Goal: Complete application form

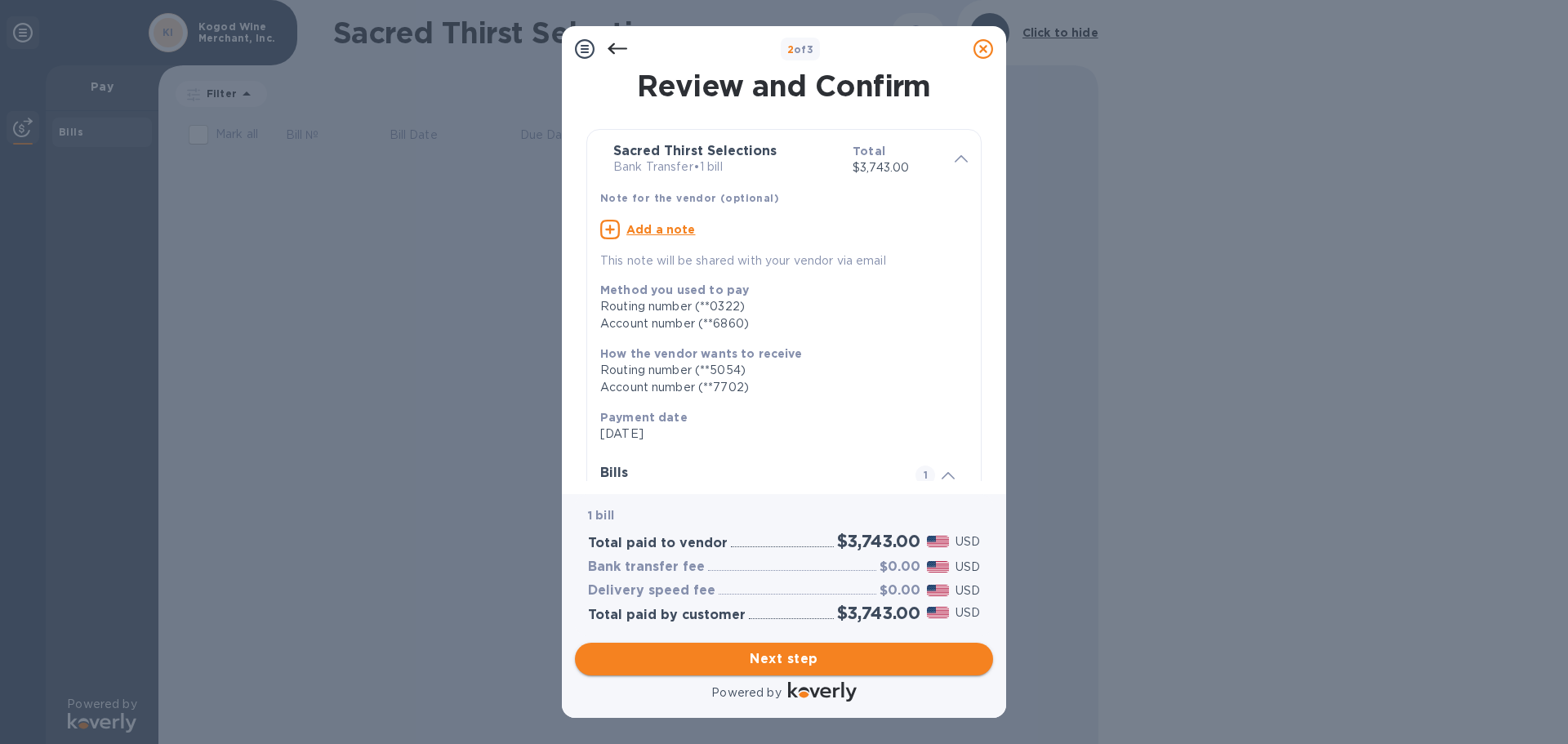
click at [836, 659] on span "Next step" at bounding box center [784, 659] width 392 height 19
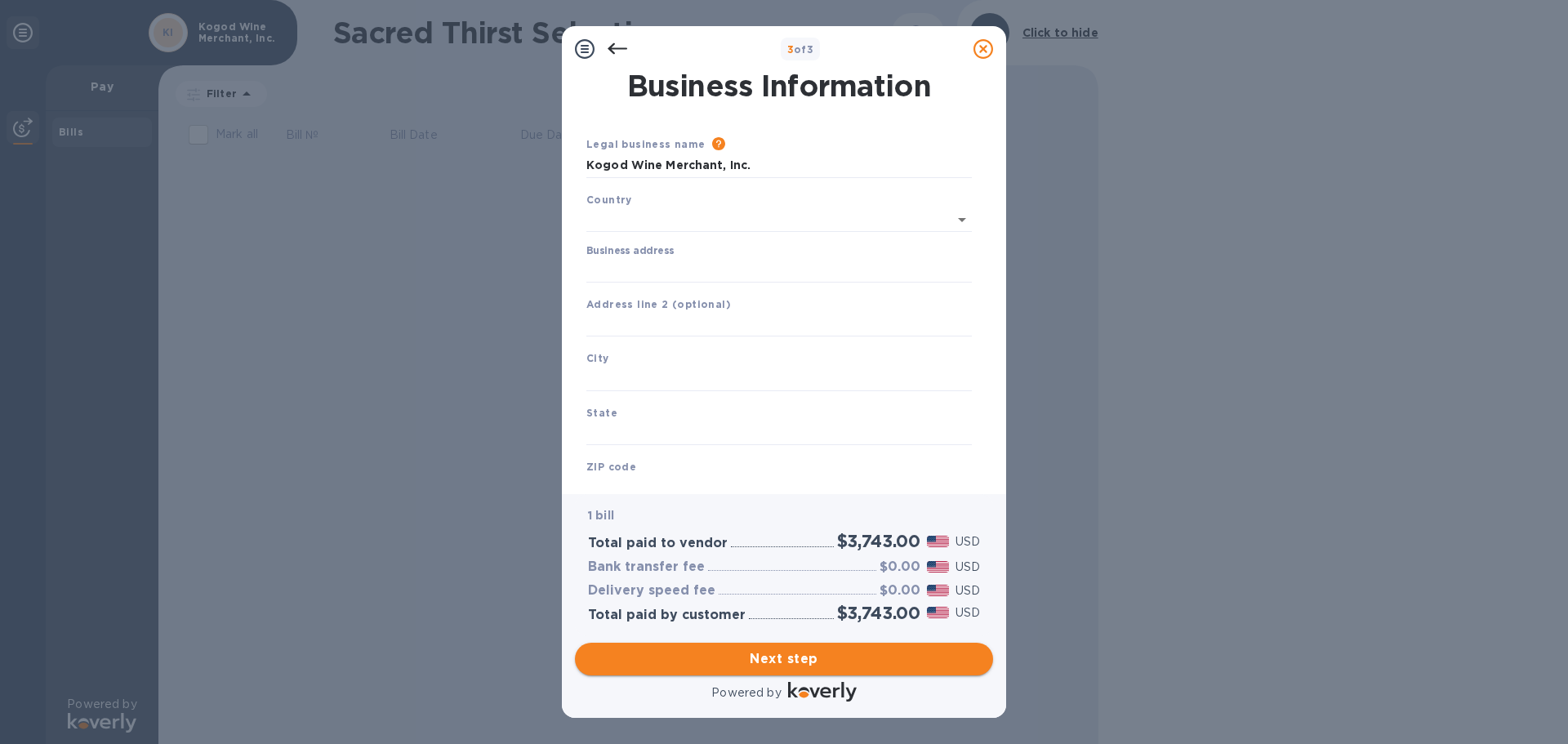
type input "[GEOGRAPHIC_DATA]"
click at [729, 267] on input "Business address" at bounding box center [778, 267] width 385 height 25
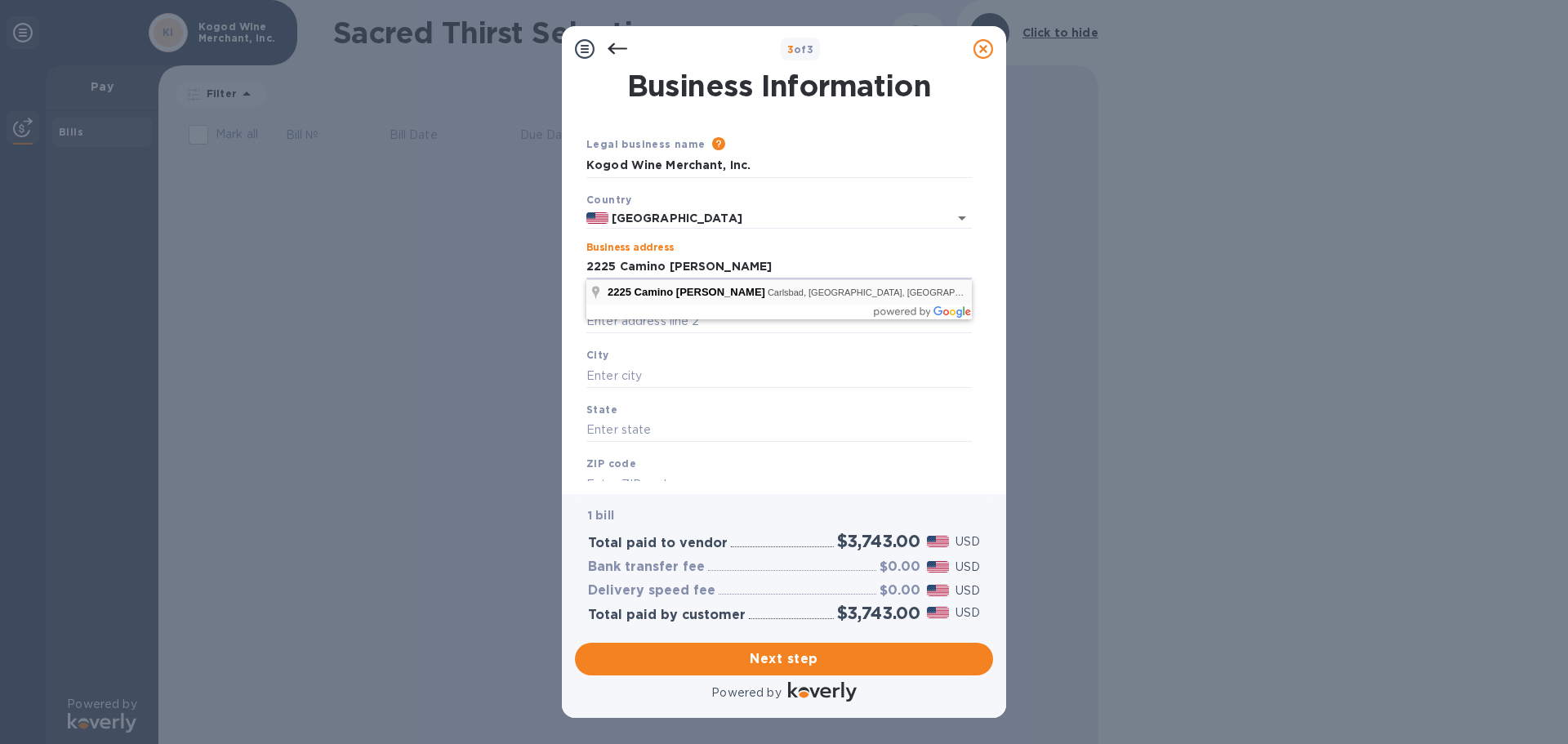
type input "2225 Camino [PERSON_NAME]"
type input "Carlsbad"
type input "CA"
type input "92011"
click at [729, 314] on input "text" at bounding box center [778, 322] width 385 height 25
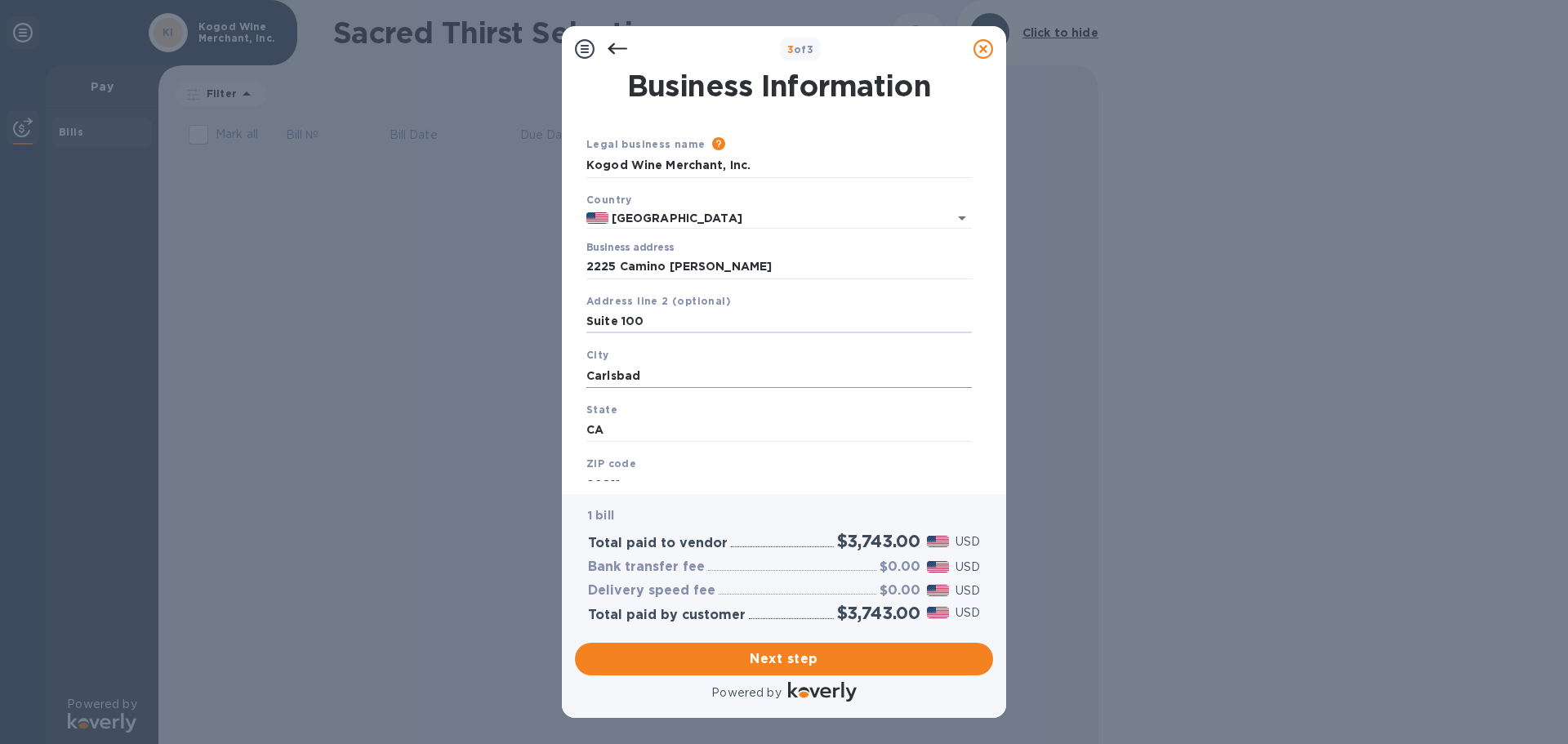
scroll to position [55, 0]
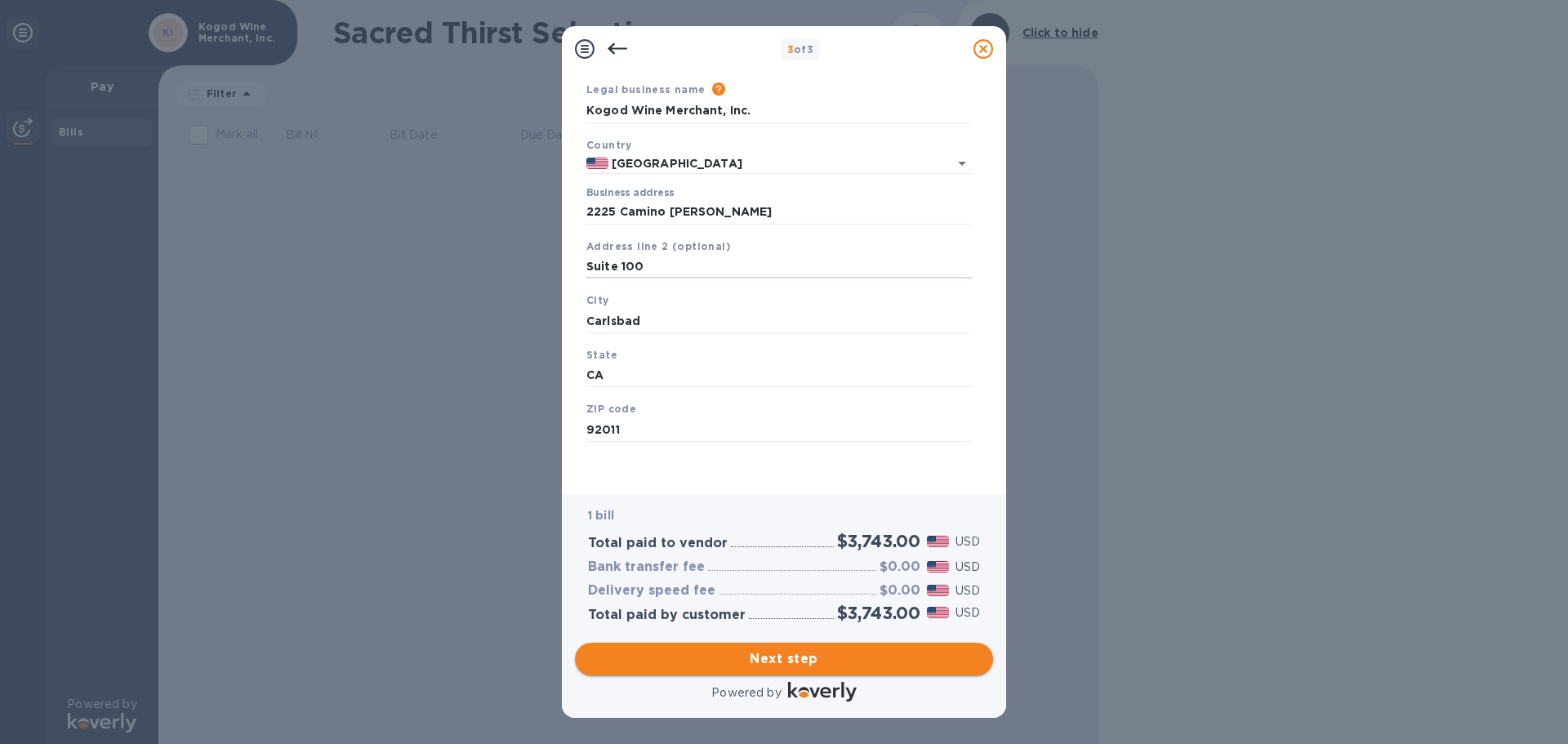
type input "Suite 100"
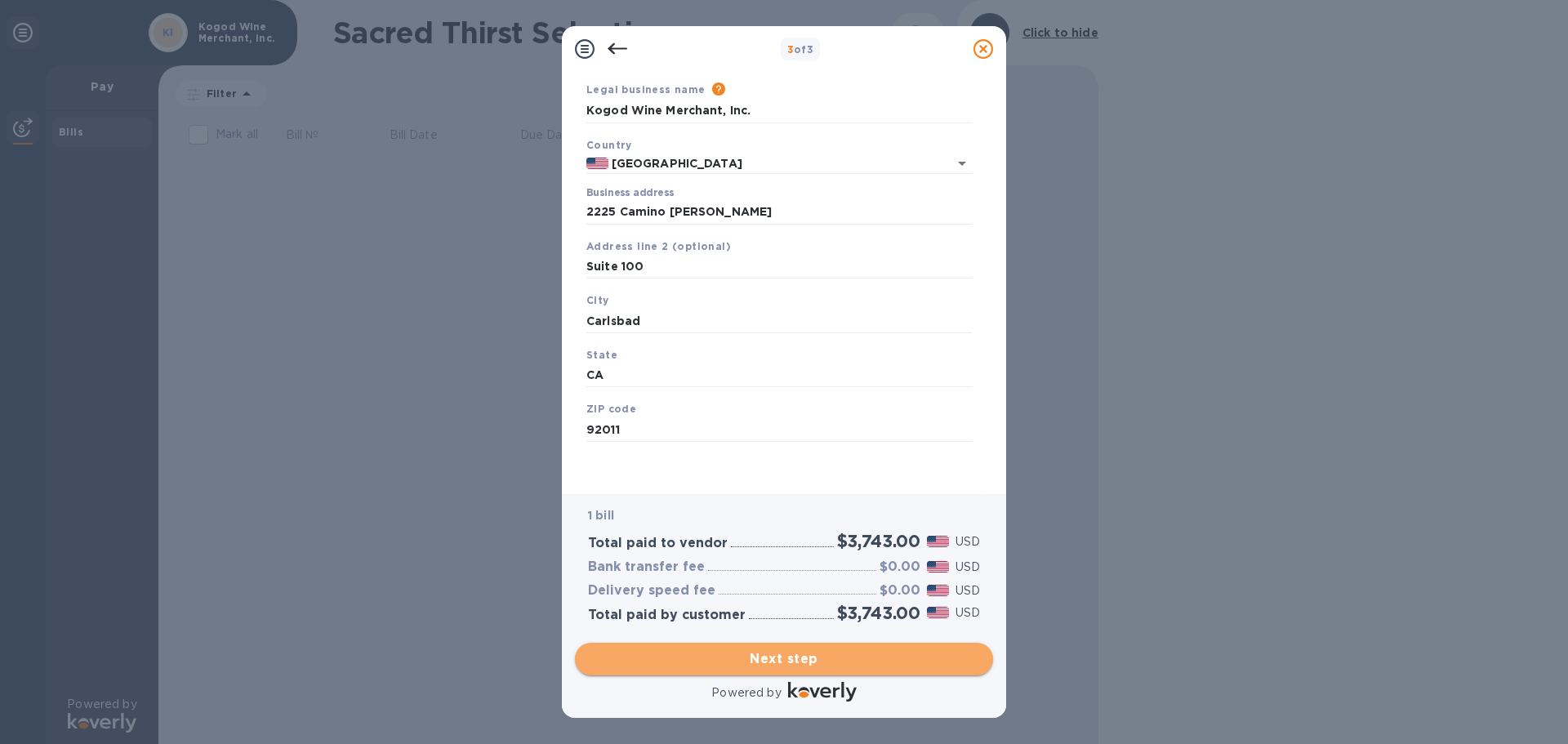
click at [823, 653] on span "Next step" at bounding box center [784, 659] width 392 height 19
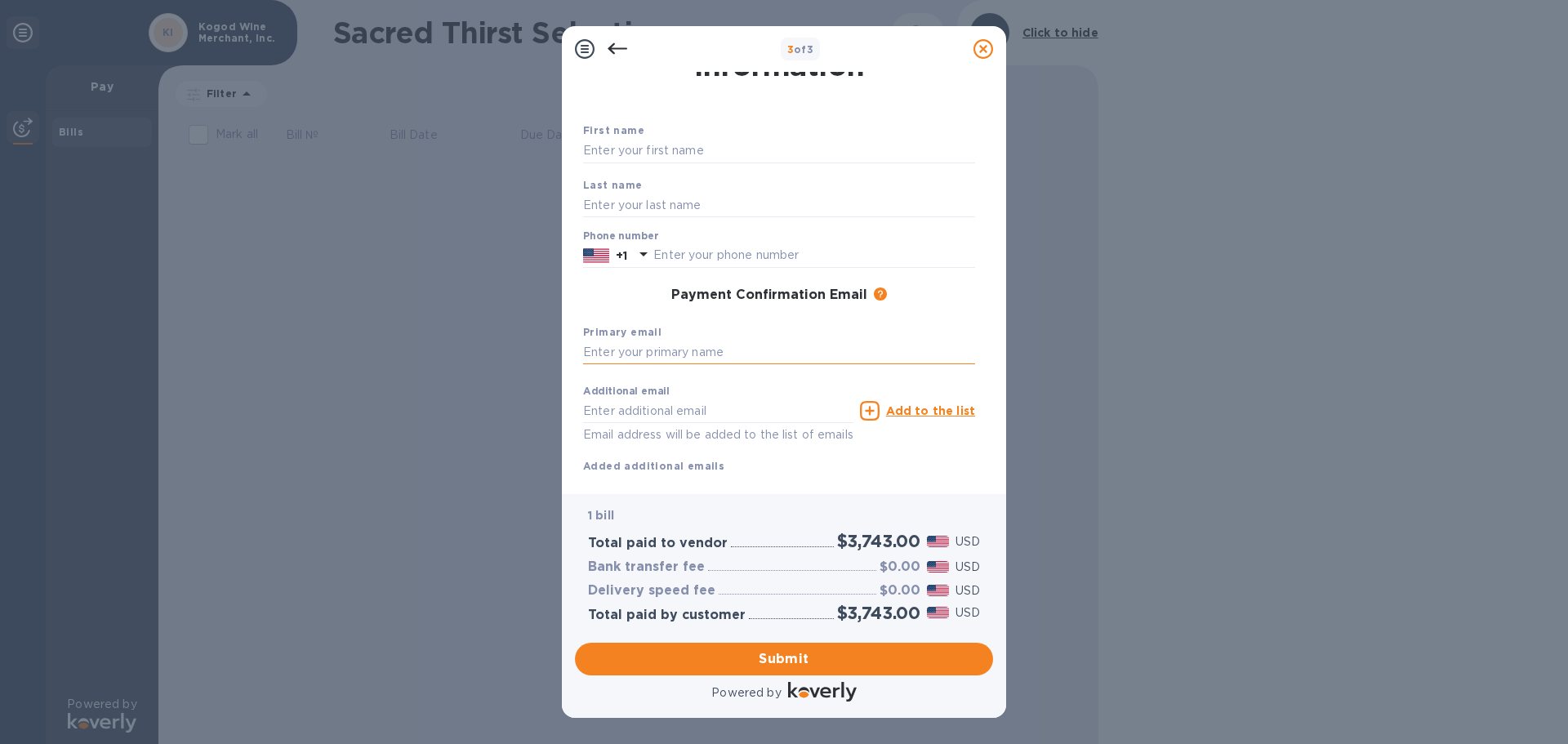
click at [730, 352] on input "text" at bounding box center [779, 353] width 392 height 25
type input "[PERSON_NAME][EMAIL_ADDRESS][DOMAIN_NAME]"
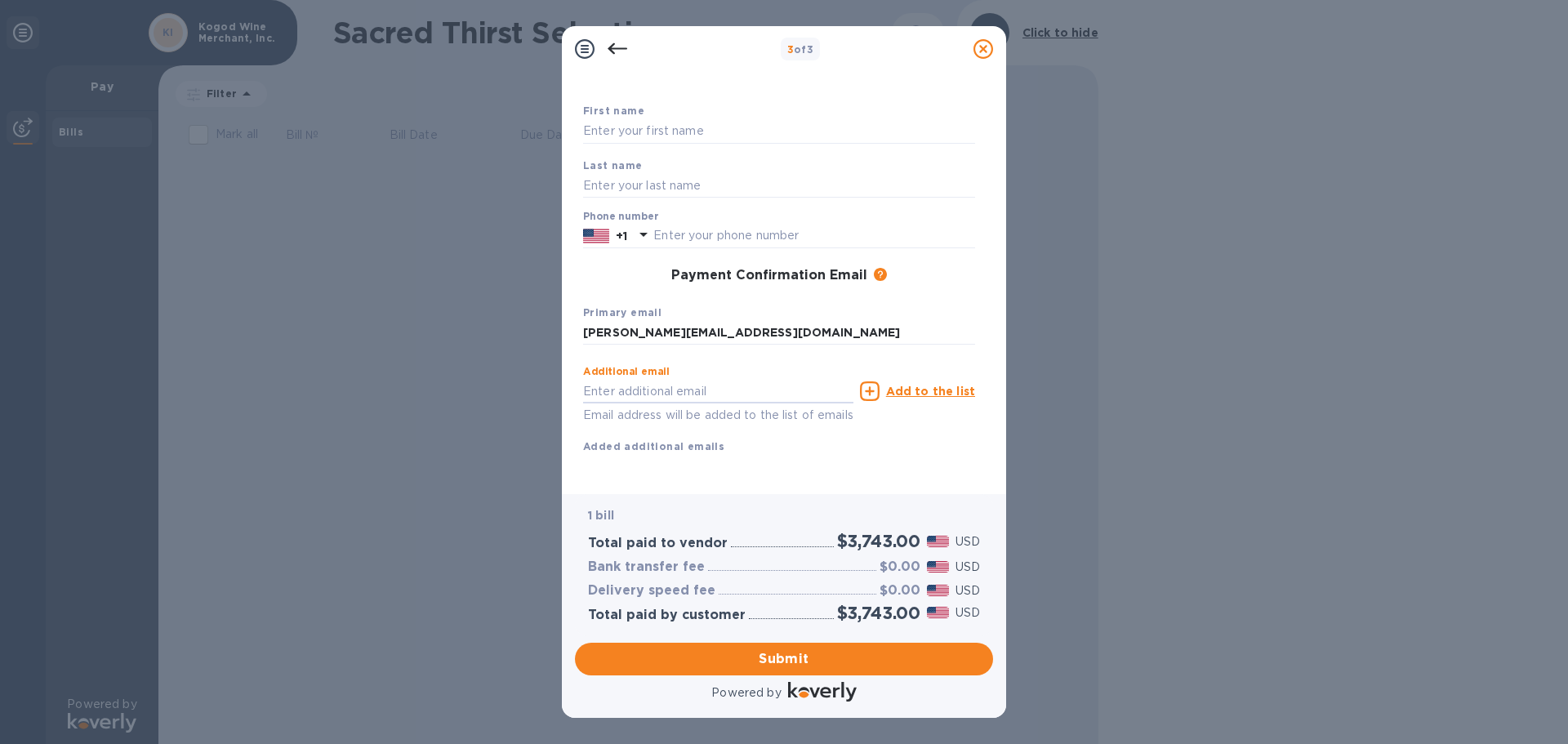
scroll to position [93, 0]
click at [655, 120] on input "text" at bounding box center [779, 132] width 392 height 25
type input "[PERSON_NAME]"
type input "Kogod"
type input "8583738607"
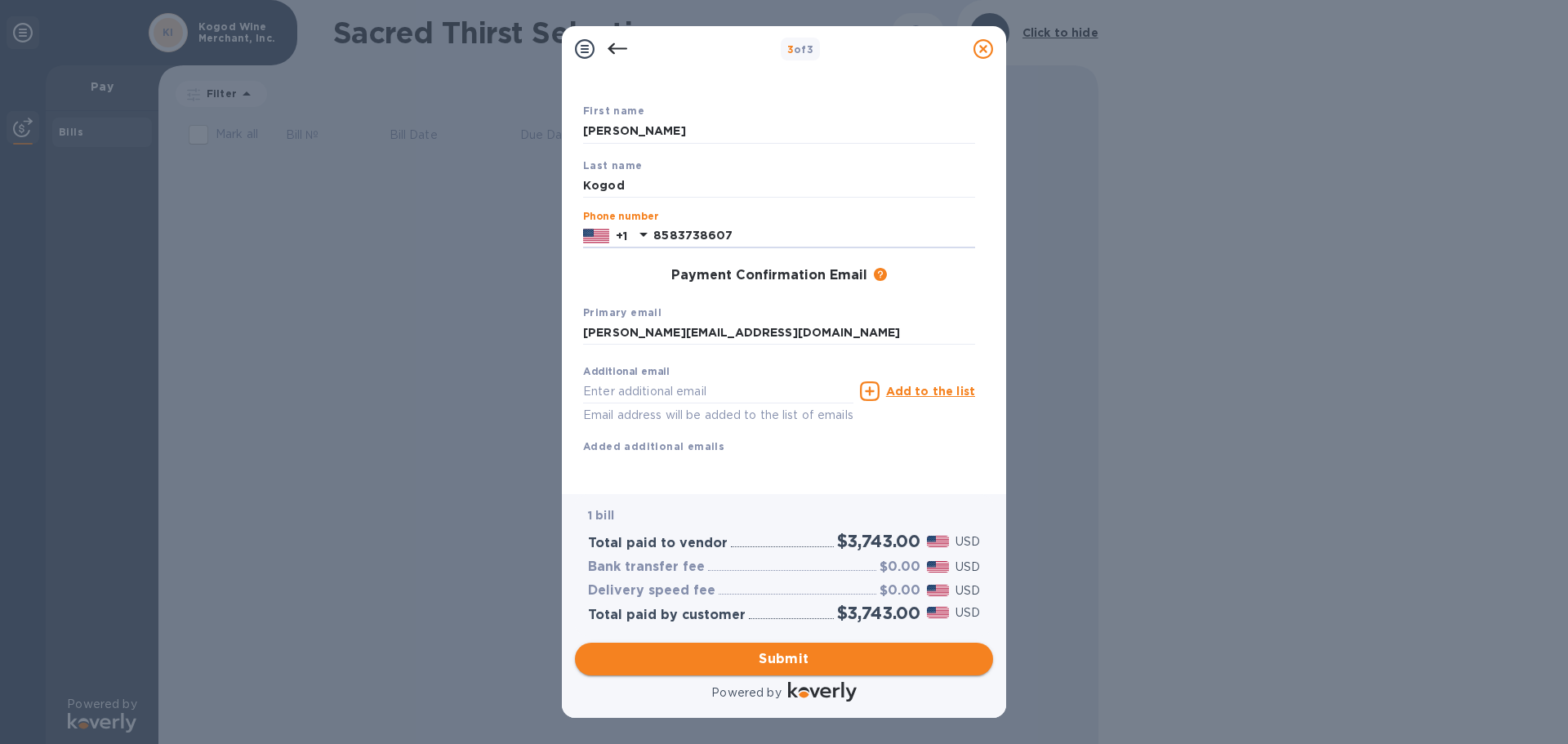
click at [776, 655] on span "Submit" at bounding box center [784, 659] width 392 height 19
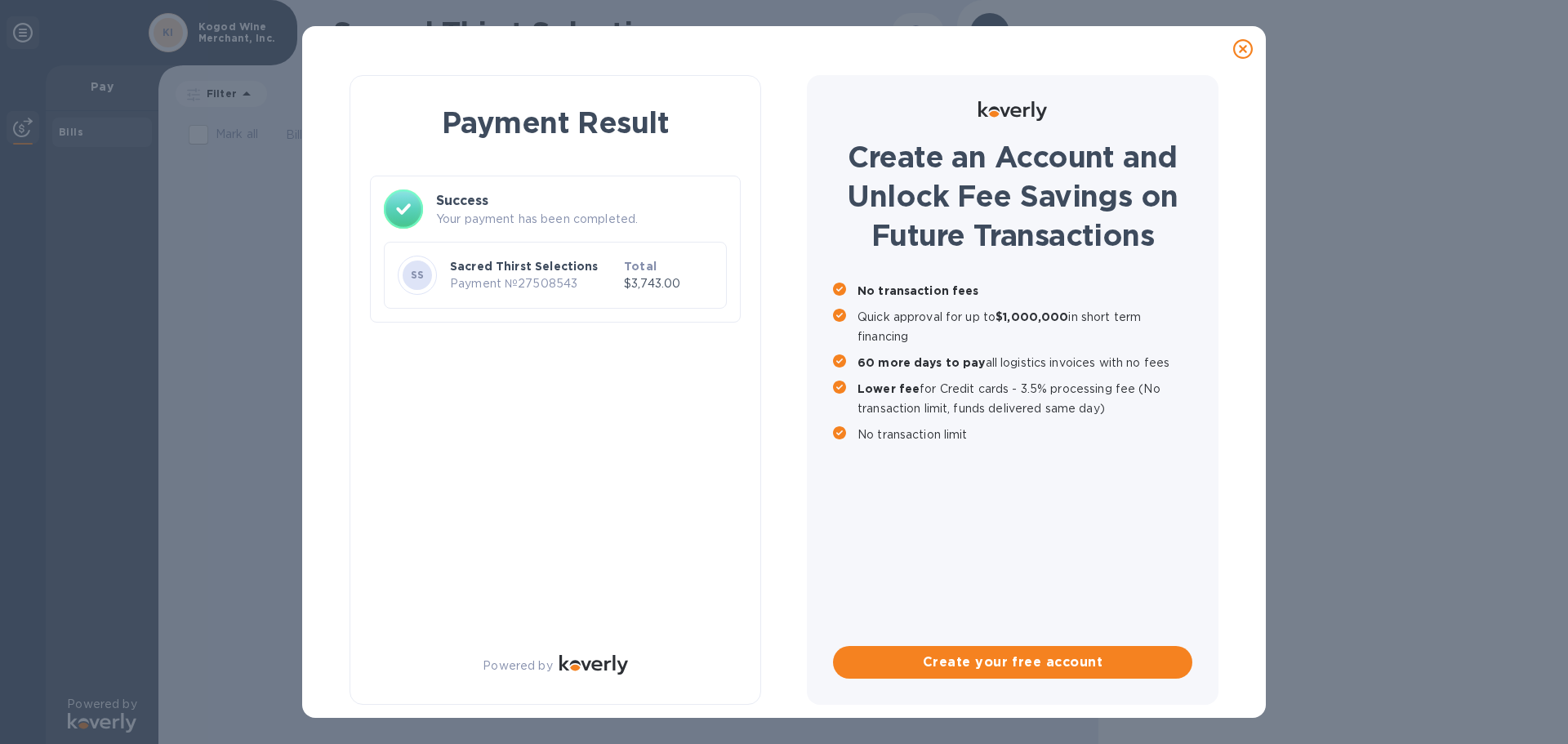
scroll to position [0, 0]
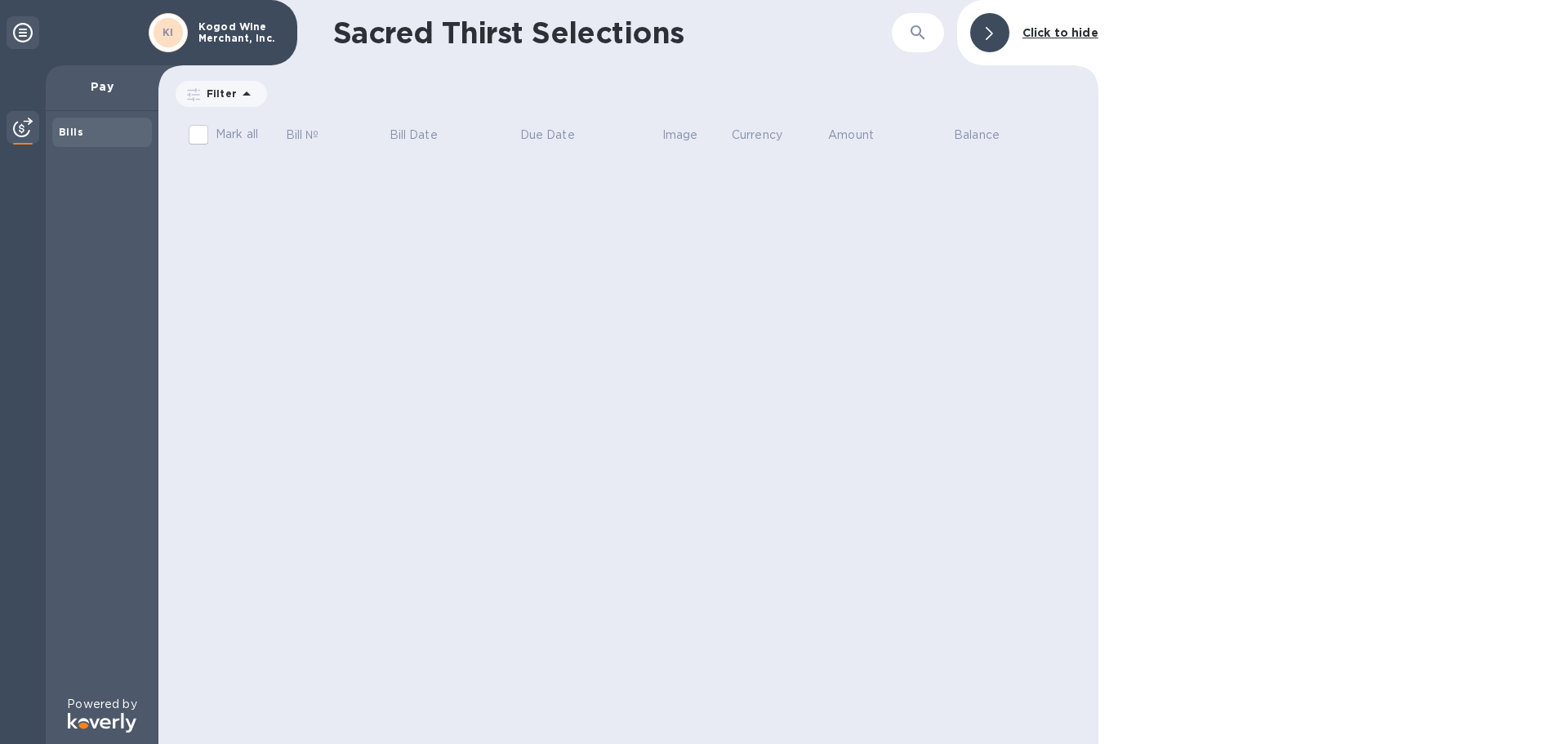
click at [19, 129] on img at bounding box center [23, 128] width 19 height 19
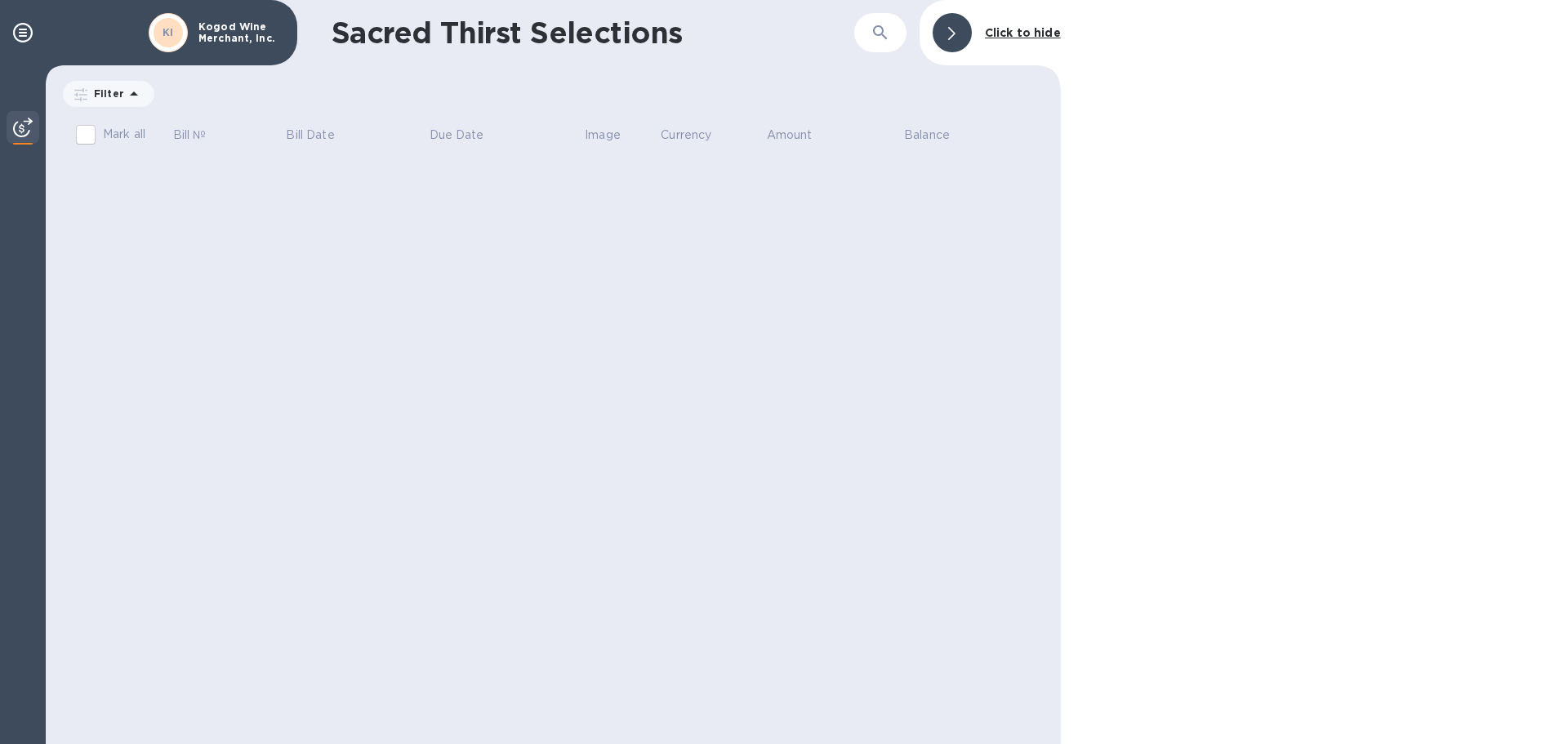
click at [239, 40] on p "Kogod Wine Merchant, Inc." at bounding box center [239, 33] width 81 height 23
click at [238, 35] on p "Kogod Wine Merchant, Inc." at bounding box center [239, 33] width 81 height 23
click at [97, 93] on p "Filter" at bounding box center [106, 94] width 37 height 14
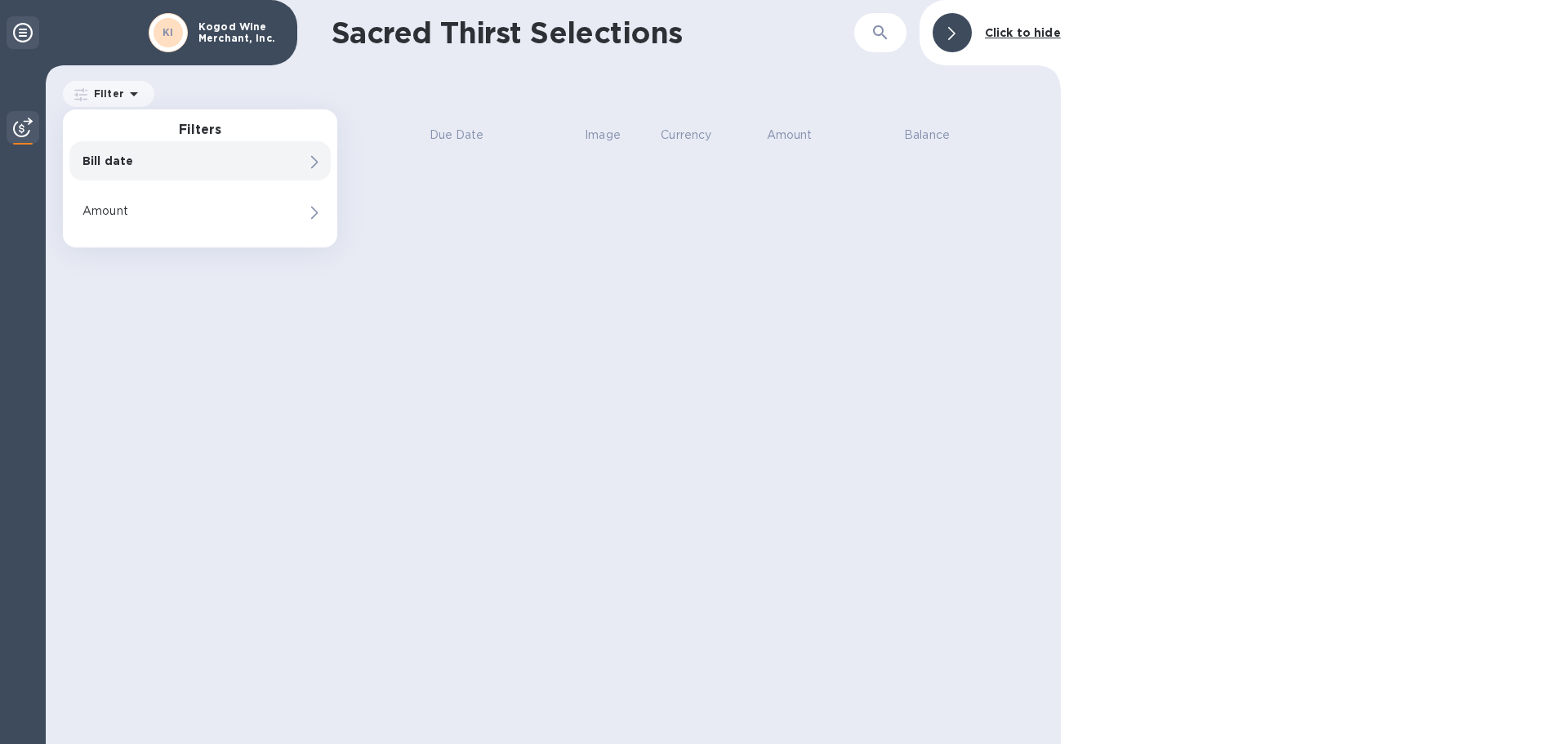
click at [24, 32] on icon at bounding box center [23, 33] width 19 height 19
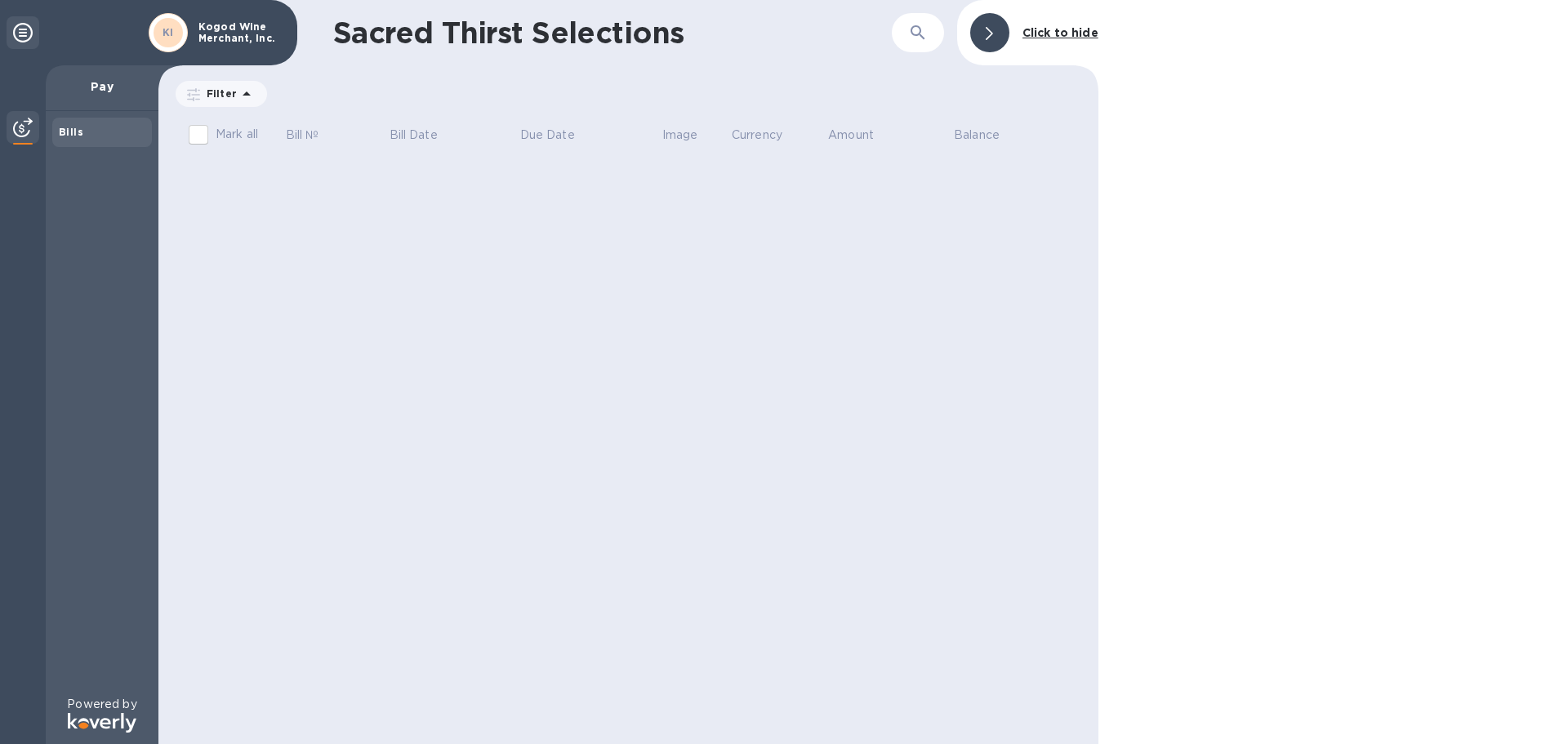
click at [31, 35] on icon at bounding box center [23, 33] width 19 height 19
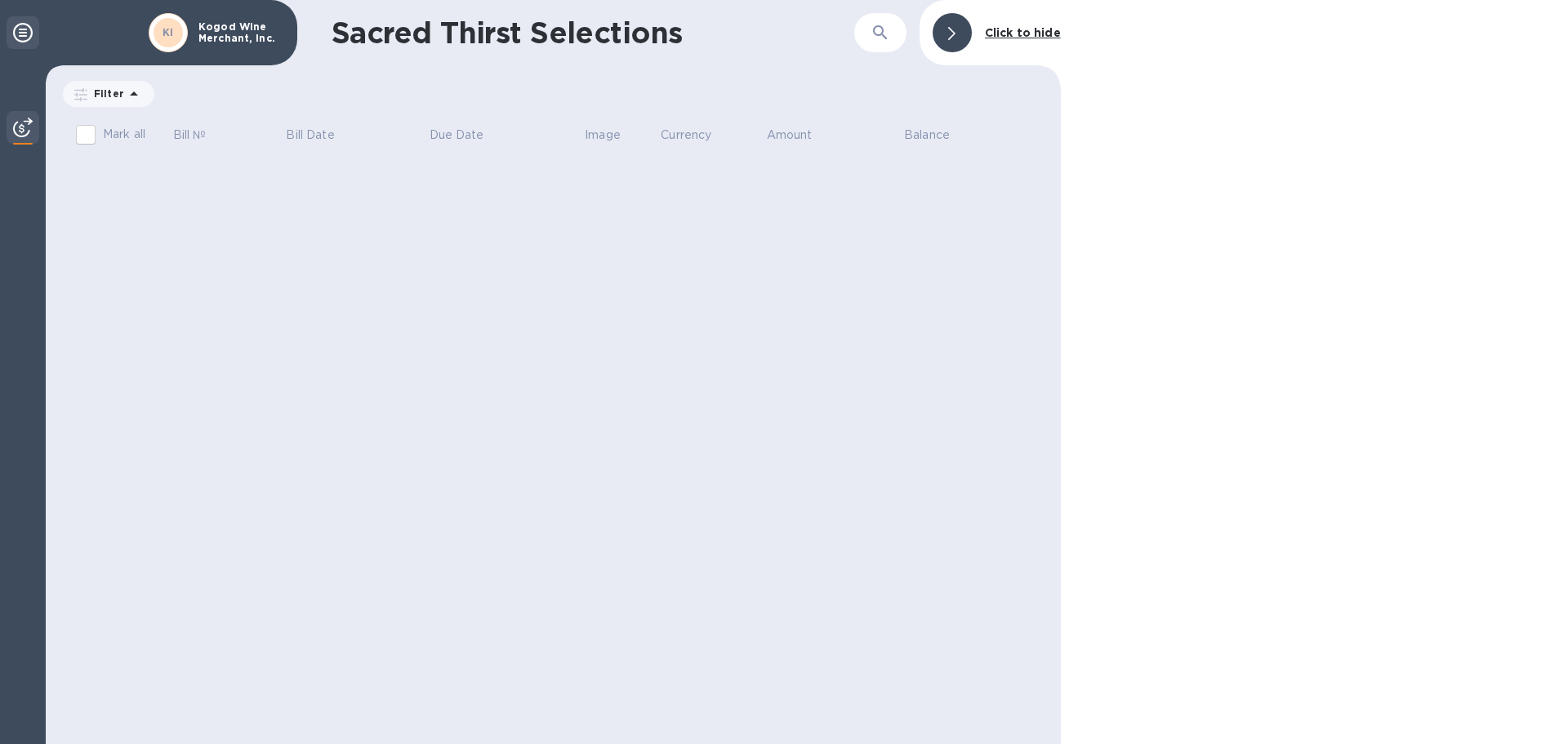
click at [24, 34] on icon at bounding box center [23, 33] width 19 height 19
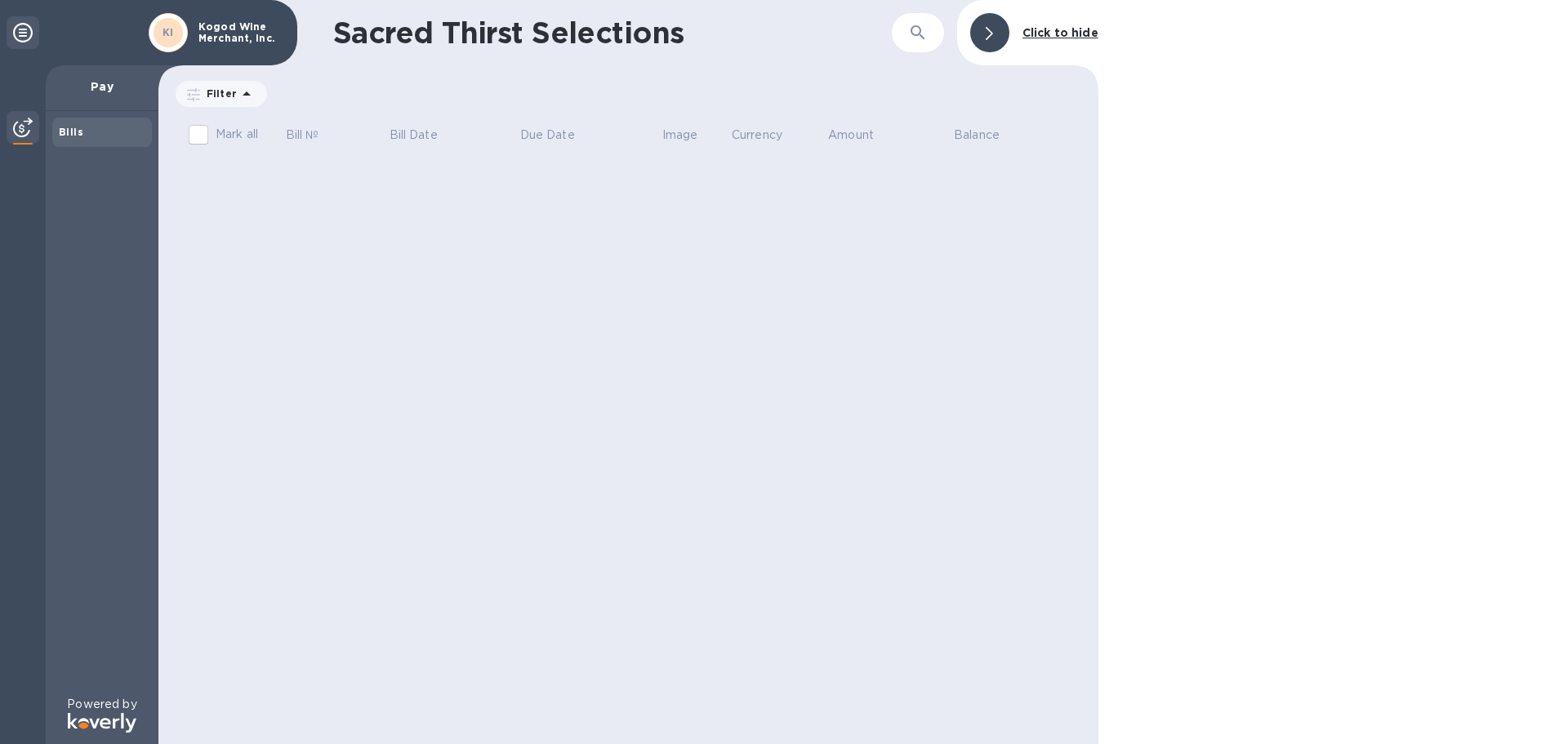
click at [109, 94] on p "Pay" at bounding box center [102, 87] width 87 height 16
click at [75, 132] on b "Bills" at bounding box center [71, 132] width 25 height 12
click at [23, 127] on img at bounding box center [23, 128] width 19 height 19
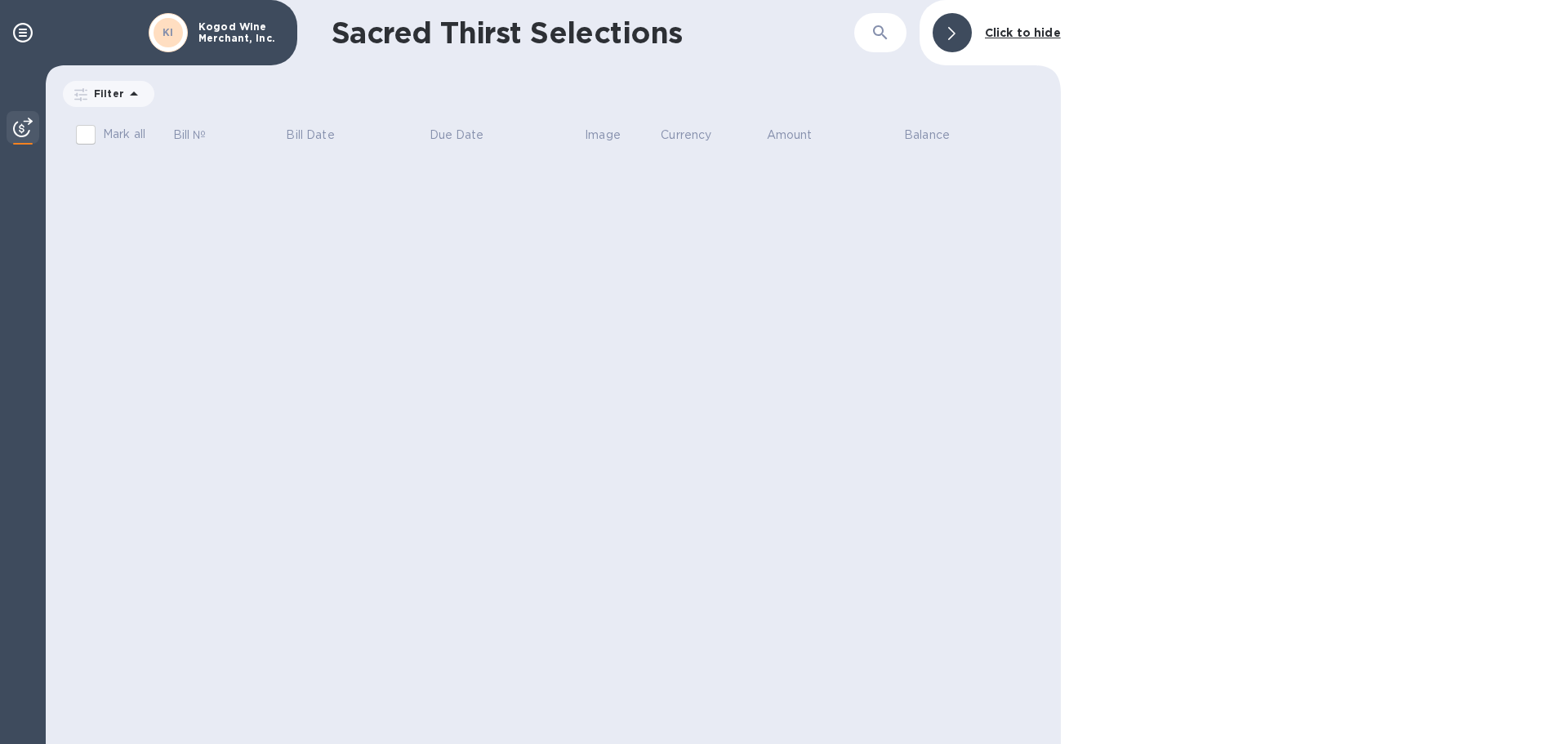
click at [22, 130] on img at bounding box center [23, 128] width 19 height 19
